Goal: Task Accomplishment & Management: Complete application form

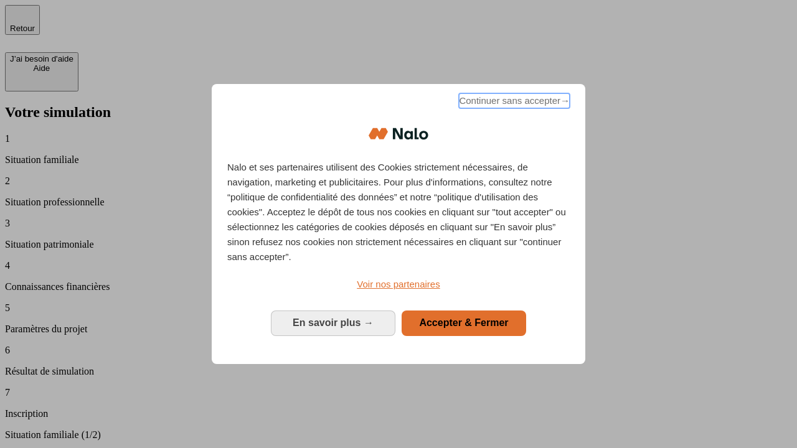
click at [513, 103] on span "Continuer sans accepter →" at bounding box center [514, 100] width 111 height 15
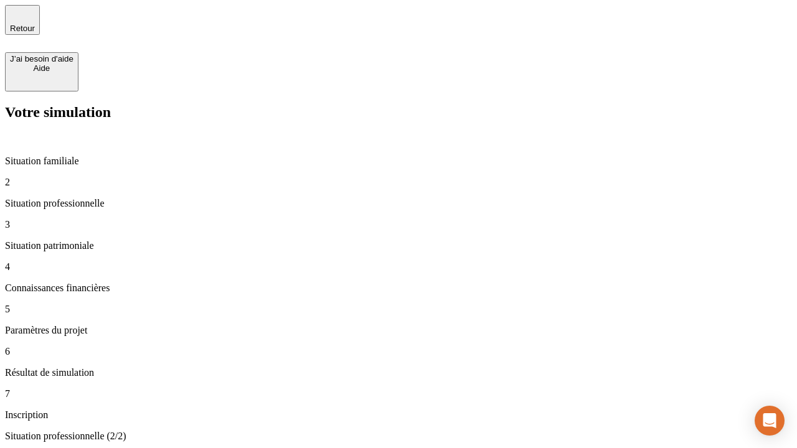
type input "30 000"
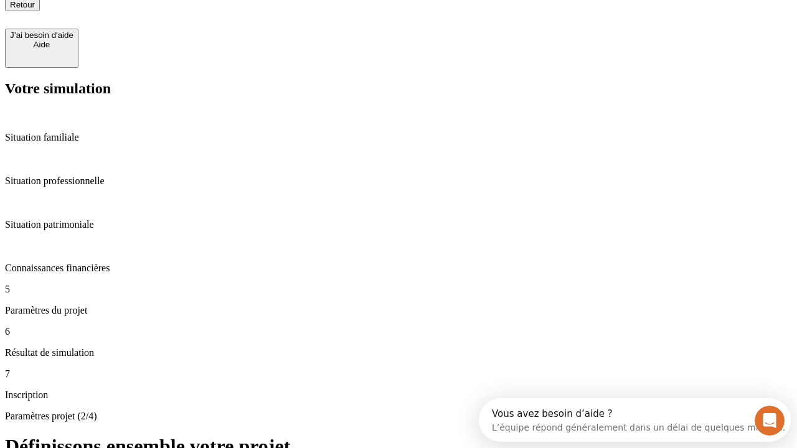
type input "25"
type input "1 000"
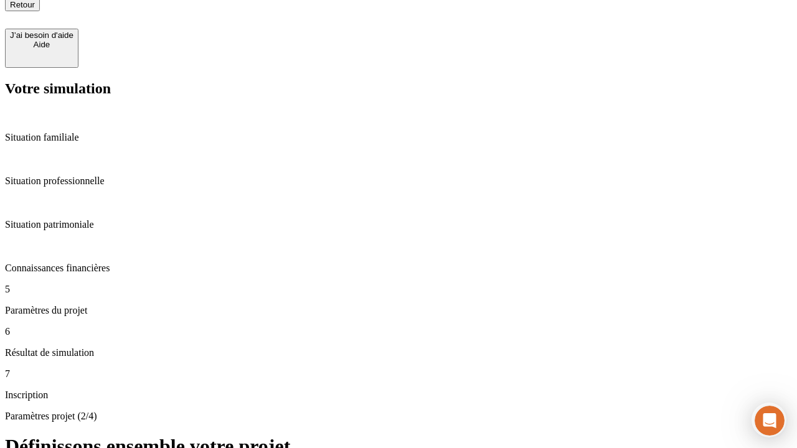
type input "640"
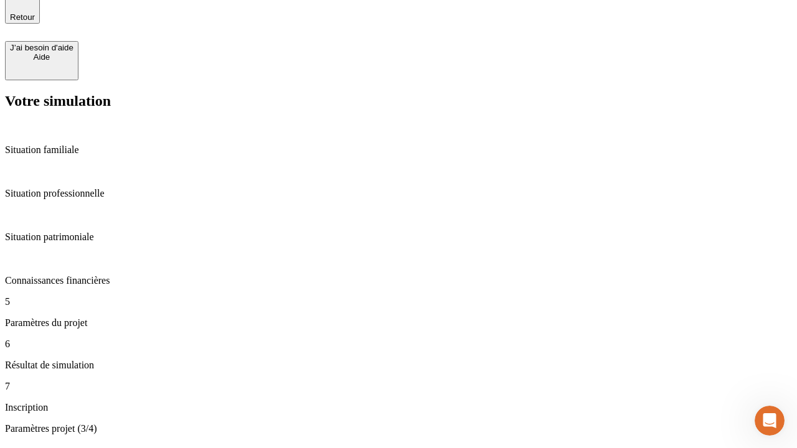
scroll to position [24, 0]
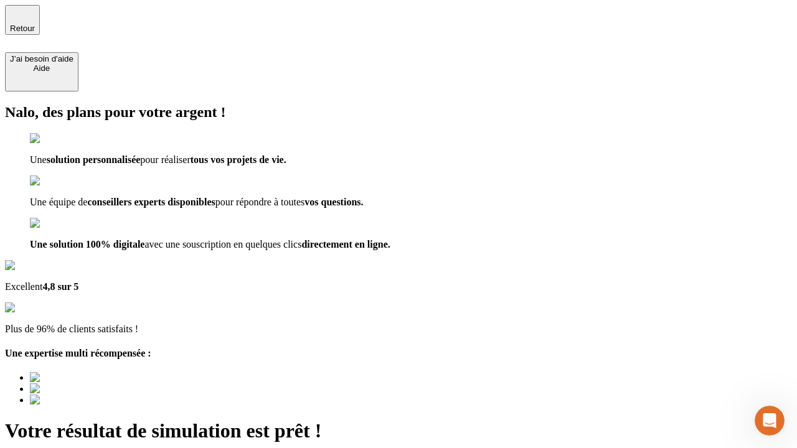
type input "[EMAIL_ADDRESS][PERSON_NAME][DOMAIN_NAME]"
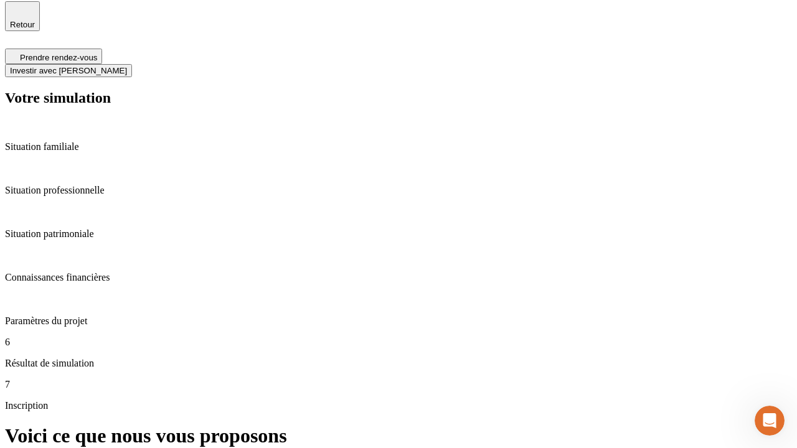
click at [127, 66] on span "Investir avec [PERSON_NAME]" at bounding box center [68, 70] width 117 height 9
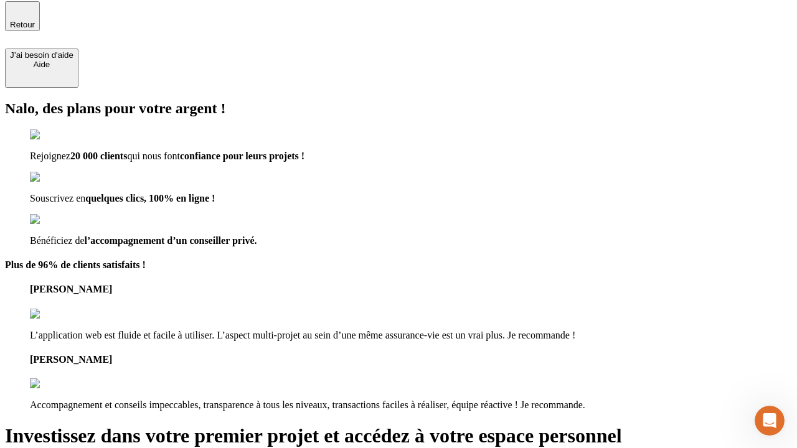
scroll to position [2, 0]
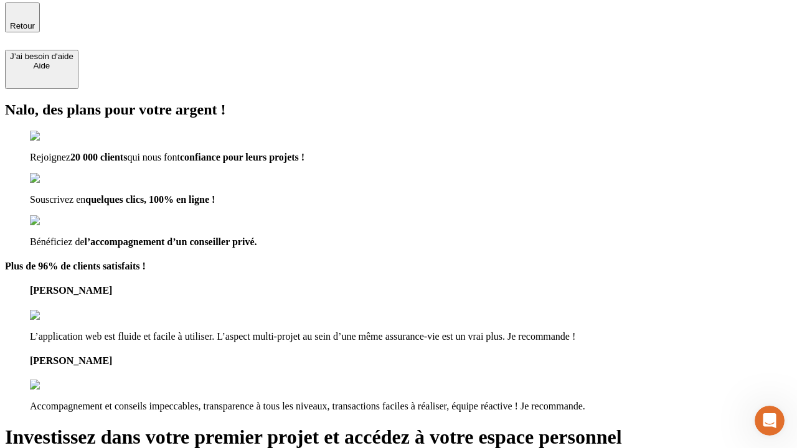
type input "[PERSON_NAME][EMAIL_ADDRESS][DOMAIN_NAME]"
